Goal: Transaction & Acquisition: Purchase product/service

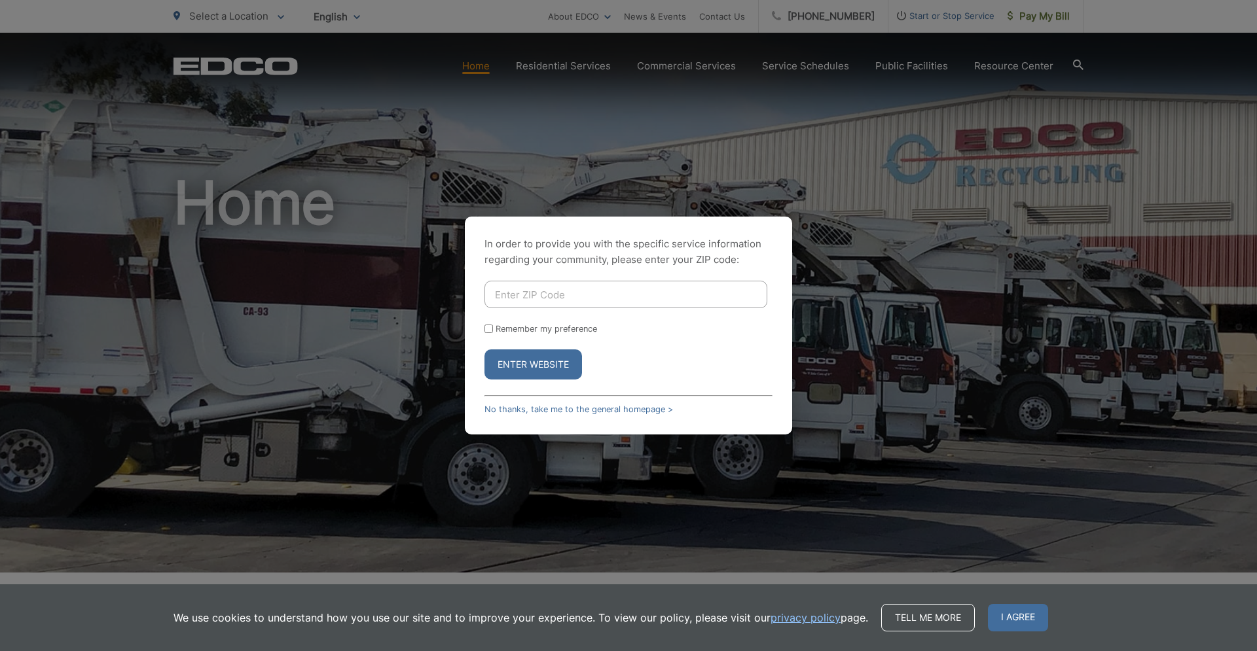
click at [552, 300] on input "Enter ZIP Code" at bounding box center [625, 294] width 283 height 27
type input "92024"
click at [536, 326] on label "Remember my preference" at bounding box center [546, 329] width 101 height 10
click at [493, 326] on input "Remember my preference" at bounding box center [488, 329] width 9 height 9
checkbox input "true"
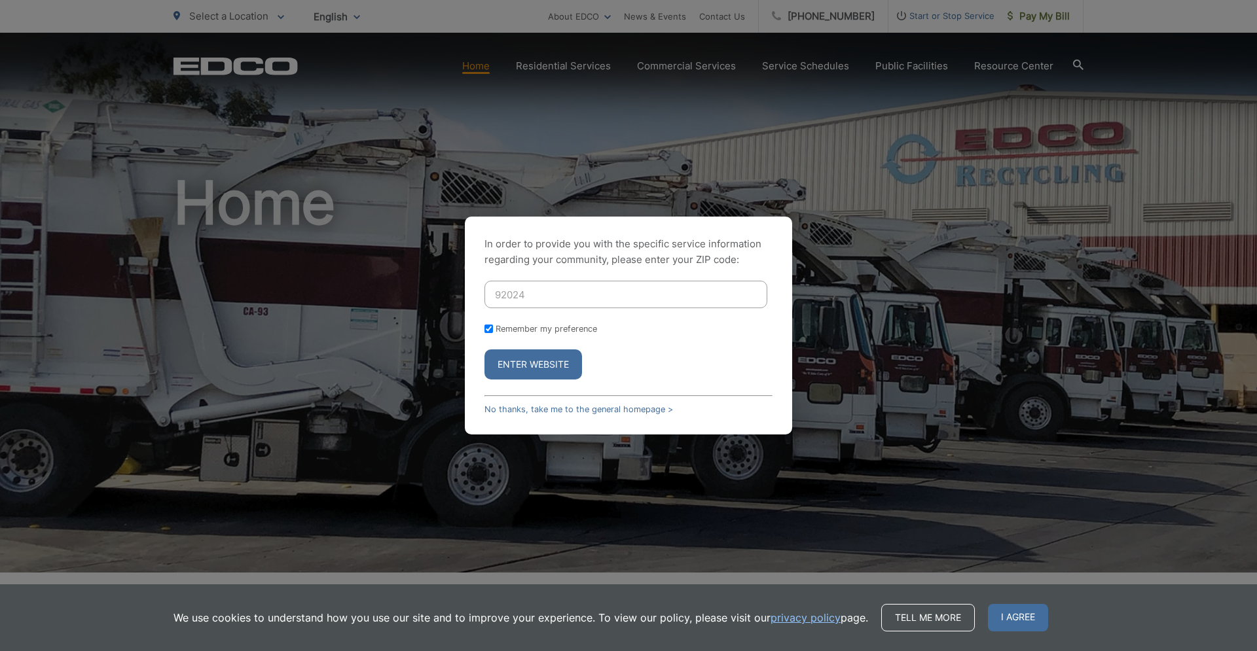
click at [537, 363] on button "Enter Website" at bounding box center [533, 365] width 98 height 30
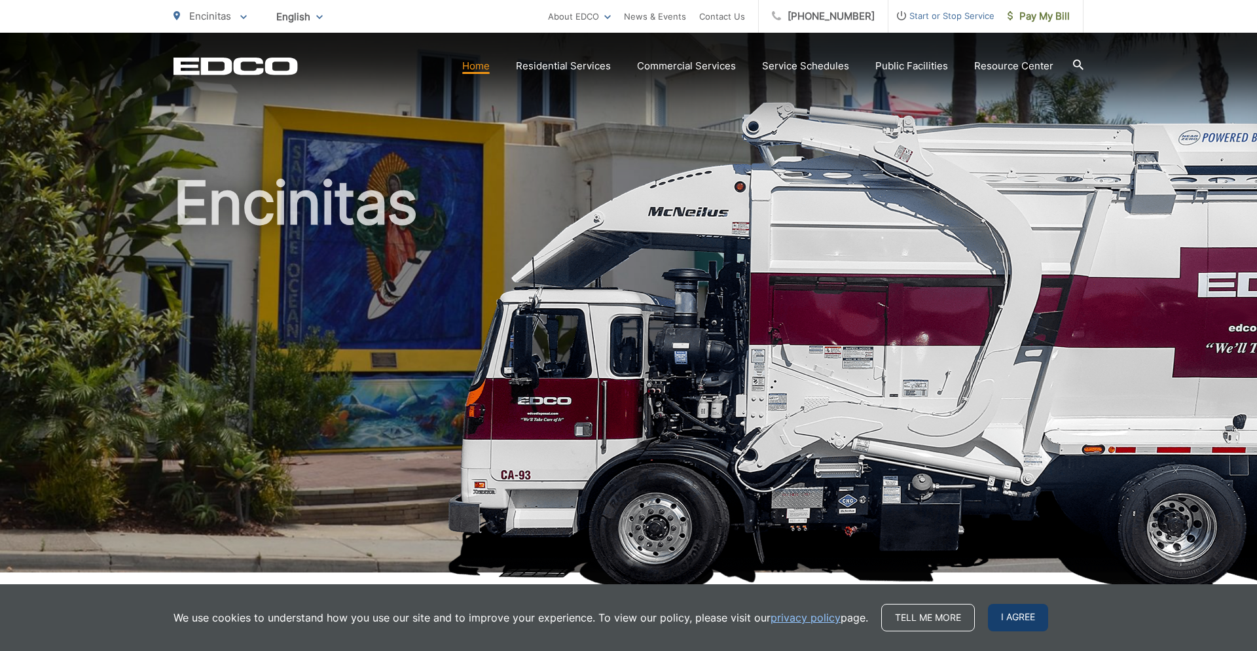
click at [1005, 618] on span "I agree" at bounding box center [1018, 617] width 60 height 27
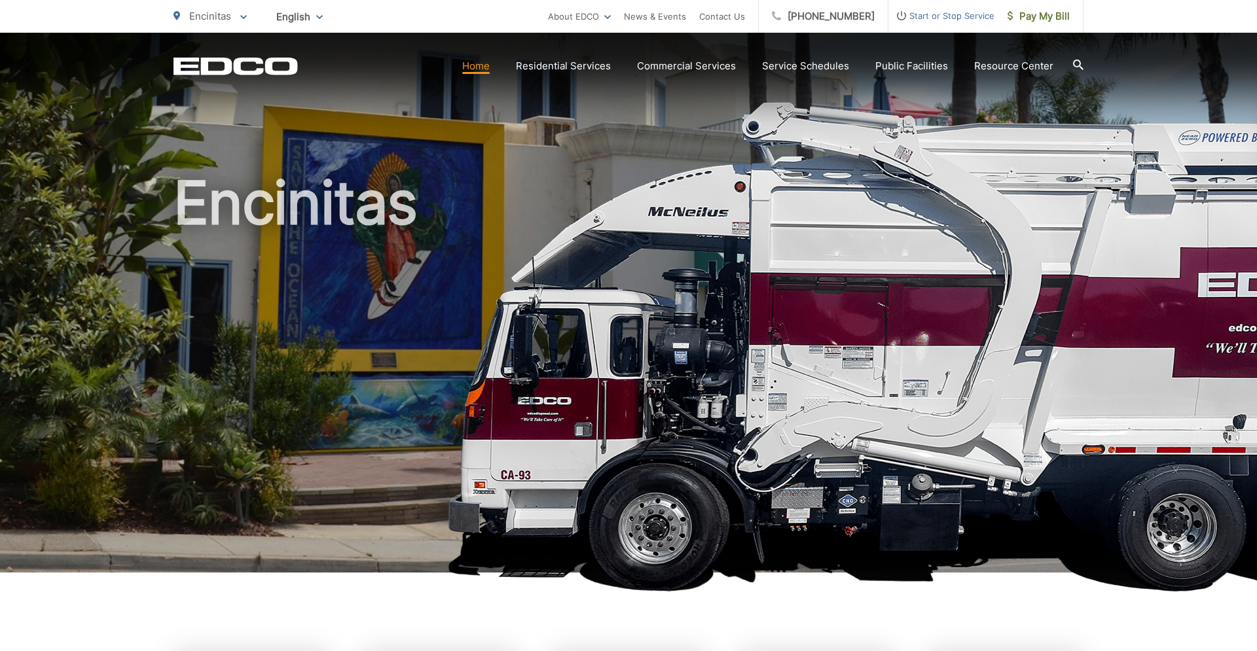
click at [482, 65] on link "Home" at bounding box center [475, 66] width 27 height 16
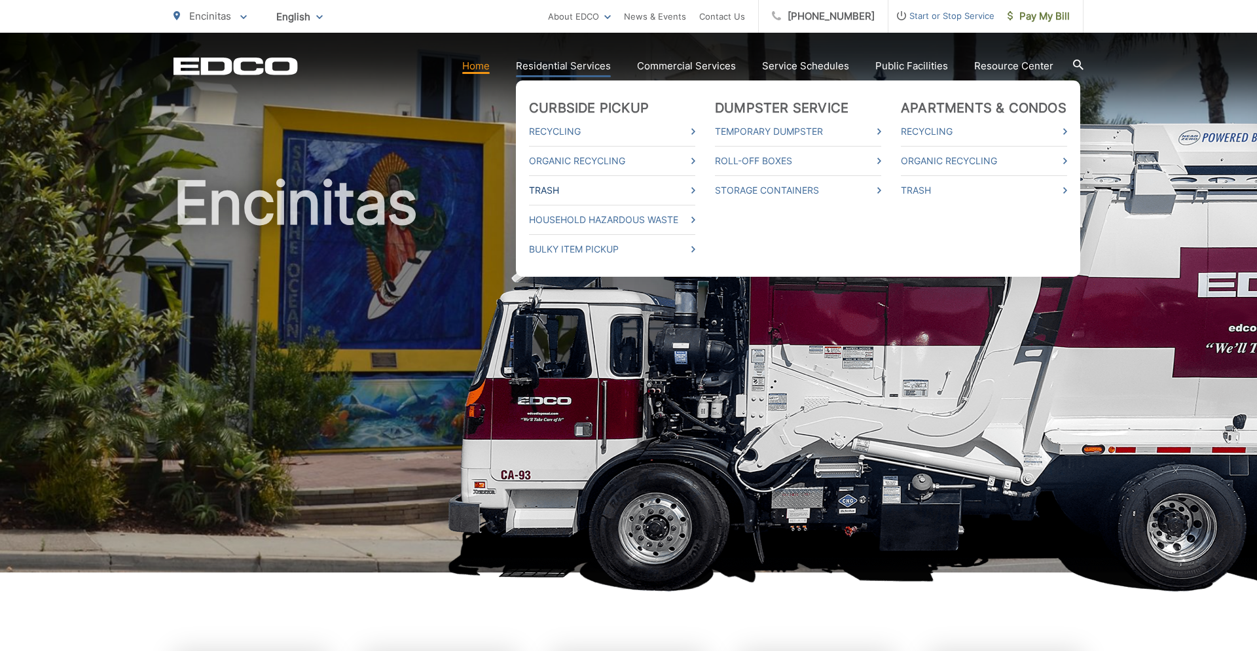
click at [569, 189] on link "Trash" at bounding box center [612, 191] width 166 height 16
click at [695, 189] on link "Trash" at bounding box center [612, 191] width 166 height 16
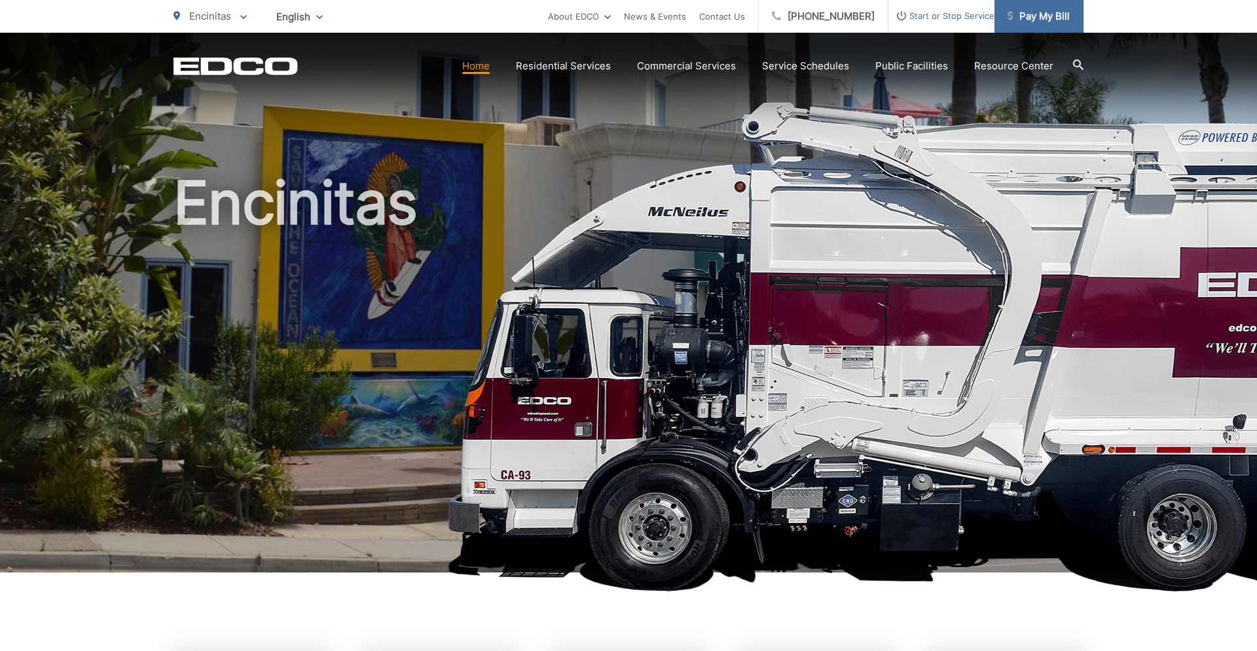
click at [1032, 17] on span "Pay My Bill" at bounding box center [1038, 17] width 62 height 16
click at [1038, 11] on span "Pay My Bill" at bounding box center [1038, 17] width 62 height 16
click at [1040, 18] on span "Pay My Bill" at bounding box center [1038, 17] width 62 height 16
